Goal: Task Accomplishment & Management: Manage account settings

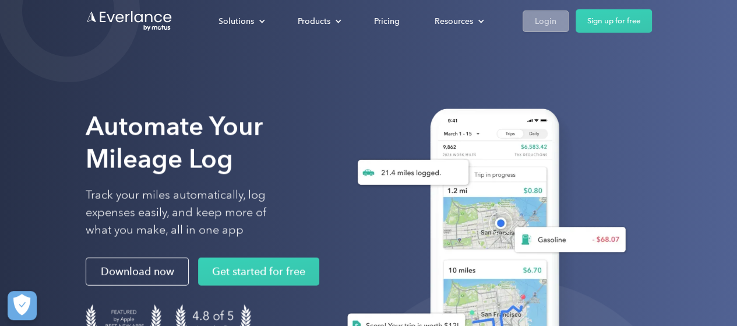
click at [552, 24] on div "Login" at bounding box center [546, 21] width 22 height 15
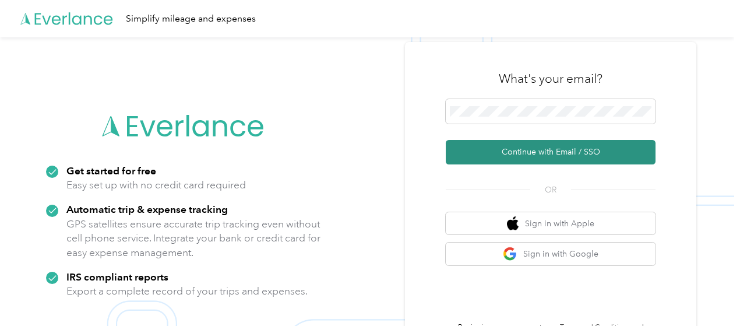
click at [551, 147] on button "Continue with Email / SSO" at bounding box center [551, 152] width 210 height 24
click at [561, 156] on button "Continue with Email / SSO" at bounding box center [551, 152] width 210 height 24
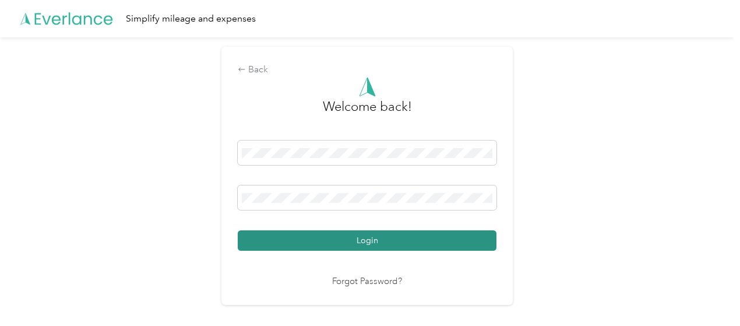
click at [347, 236] on button "Login" at bounding box center [367, 240] width 259 height 20
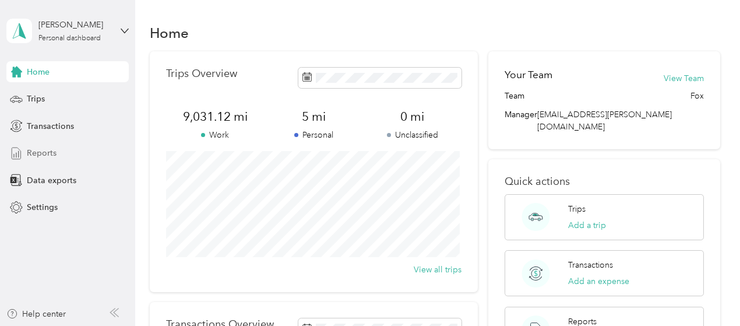
click at [48, 153] on span "Reports" at bounding box center [42, 153] width 30 height 12
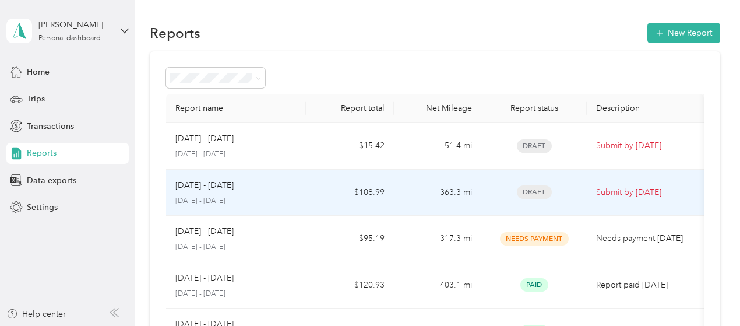
click at [273, 192] on div "Aug 16 - 31, 2025 August 16 - 31, 2025" at bounding box center [236, 192] width 122 height 27
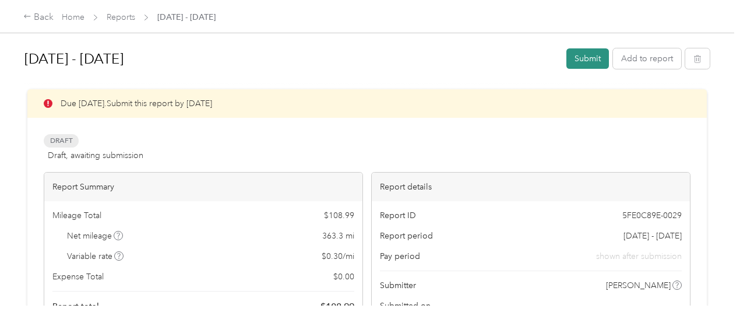
click at [579, 60] on button "Submit" at bounding box center [587, 58] width 43 height 20
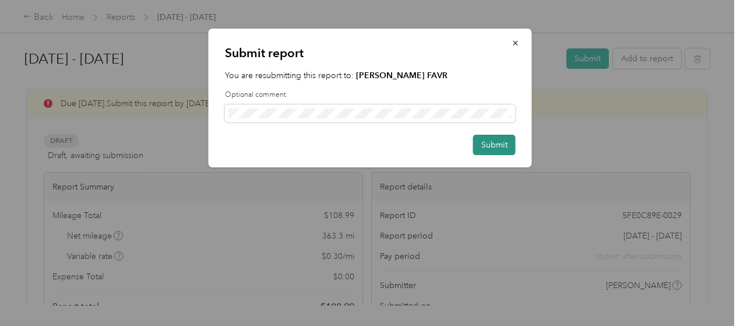
click at [495, 149] on button "Submit" at bounding box center [494, 145] width 43 height 20
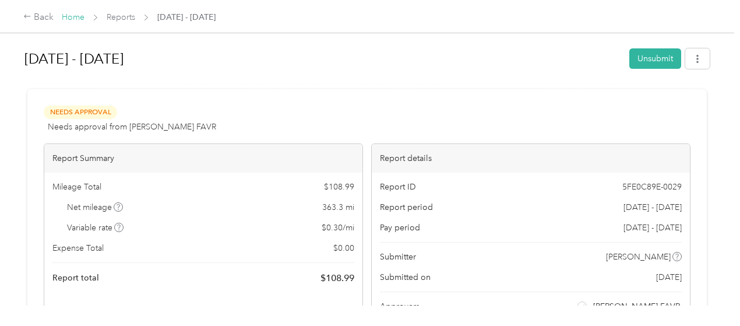
click at [76, 17] on link "Home" at bounding box center [73, 17] width 23 height 10
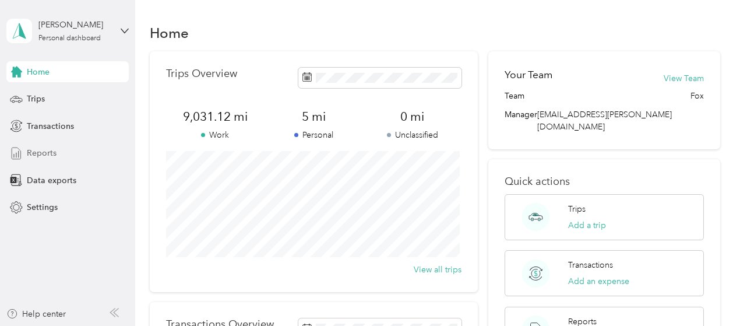
click at [45, 151] on span "Reports" at bounding box center [42, 153] width 30 height 12
